Goal: Information Seeking & Learning: Understand process/instructions

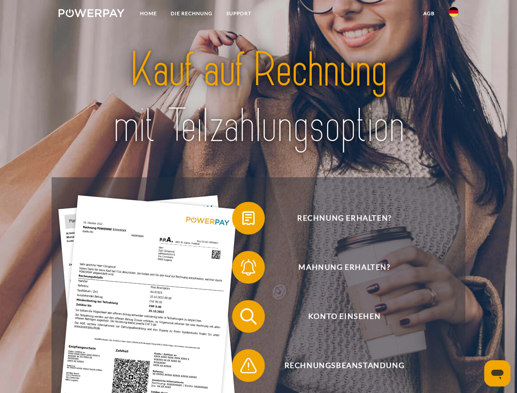
click at [91, 14] on img at bounding box center [92, 13] width 66 height 8
click at [454, 14] on img at bounding box center [454, 12] width 10 height 10
click at [429, 14] on link "agb" at bounding box center [428, 13] width 25 height 15
click at [242, 220] on span at bounding box center [236, 218] width 41 height 41
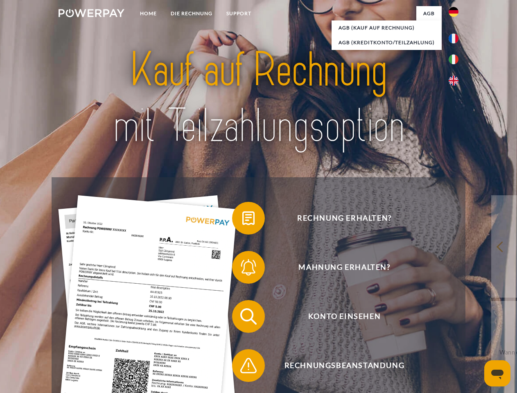
click at [242, 269] on div "Rechnung erhalten? Mahnung erhalten? Konto einsehen" at bounding box center [259, 341] width 414 height 328
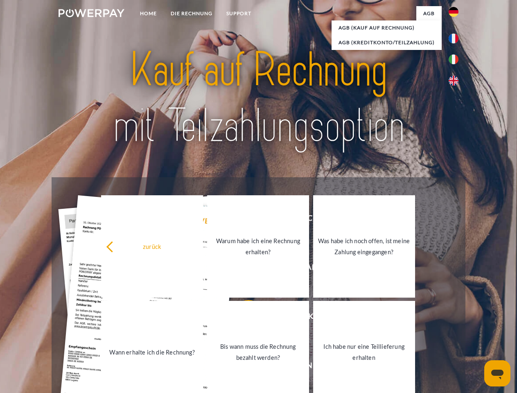
click at [242, 318] on link "Bis wann muss die Rechnung bezahlt werden?" at bounding box center [258, 352] width 102 height 102
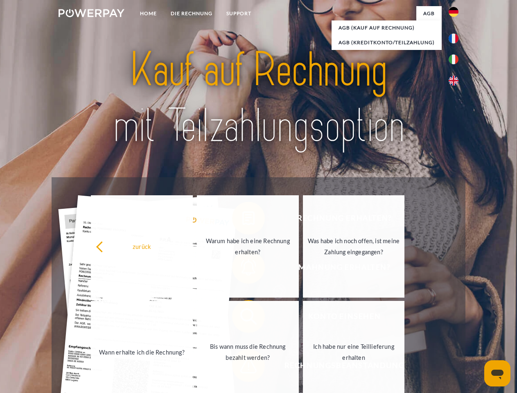
click at [303, 367] on link "Ich habe nur eine Teillieferung erhalten" at bounding box center [354, 352] width 102 height 102
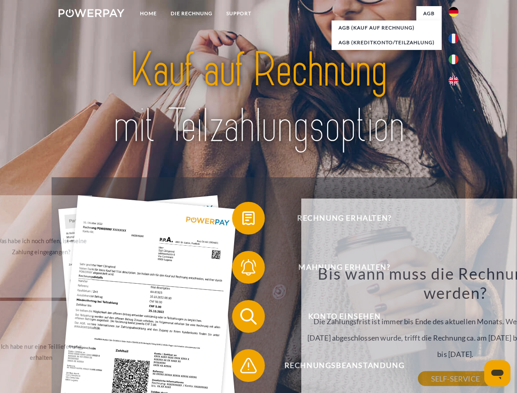
click at [498, 373] on icon "Messaging-Fenster öffnen" at bounding box center [497, 375] width 12 height 10
